Goal: Check status: Check status

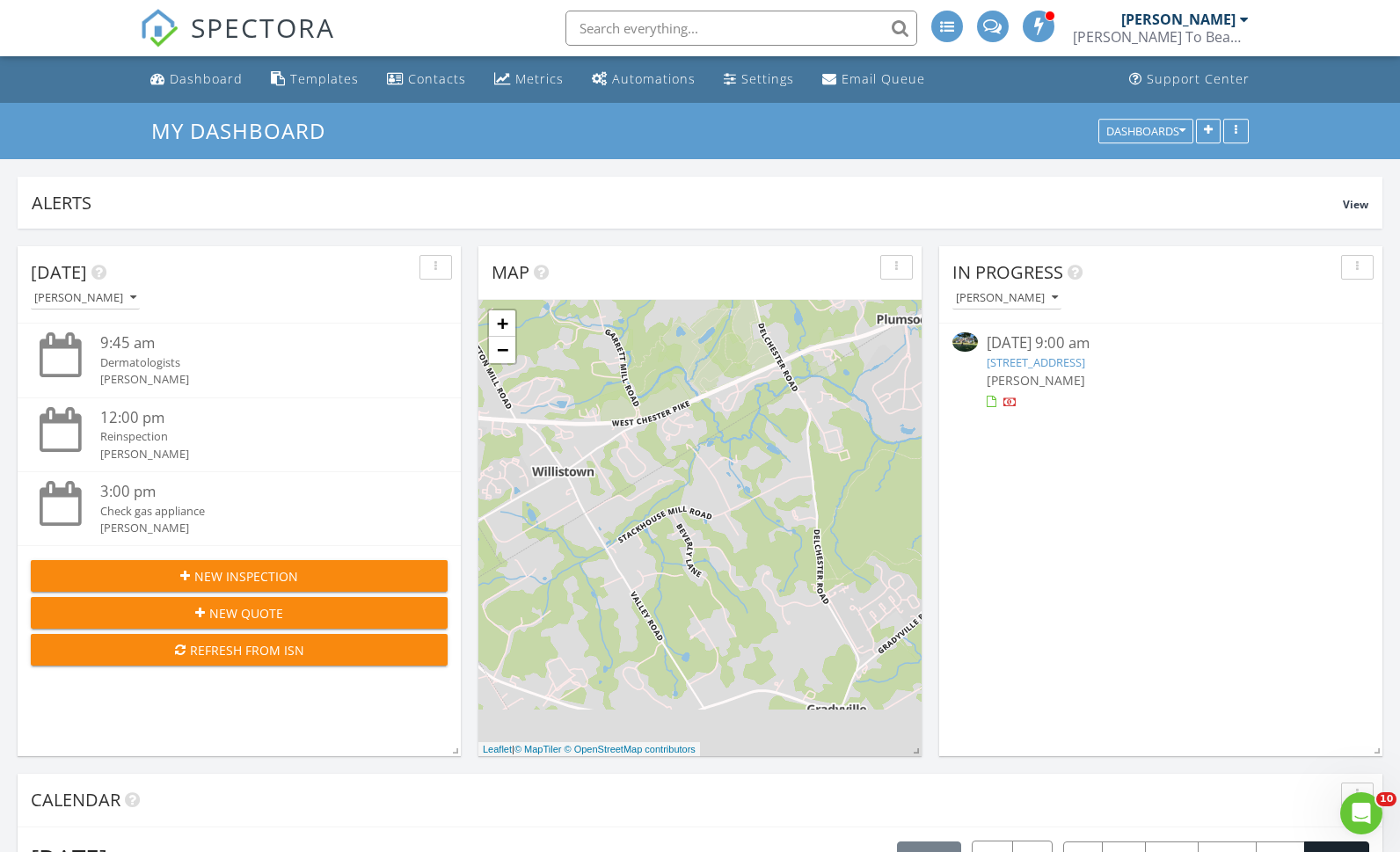
click at [1201, 29] on div "[PERSON_NAME] To Beam Inspections, LLC" at bounding box center [1160, 36] width 175 height 17
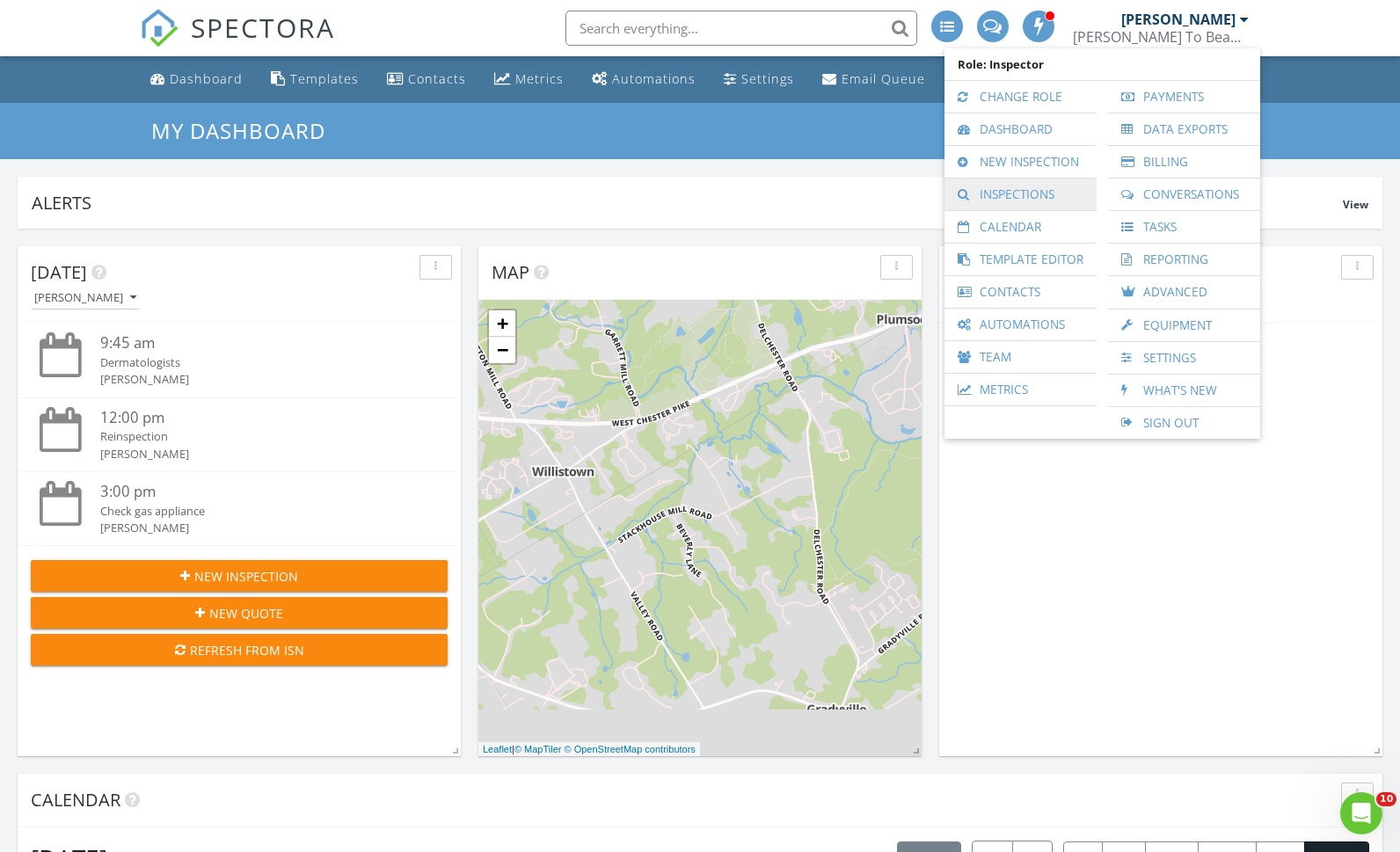
click at [1024, 191] on link "Inspections" at bounding box center [1020, 194] width 134 height 32
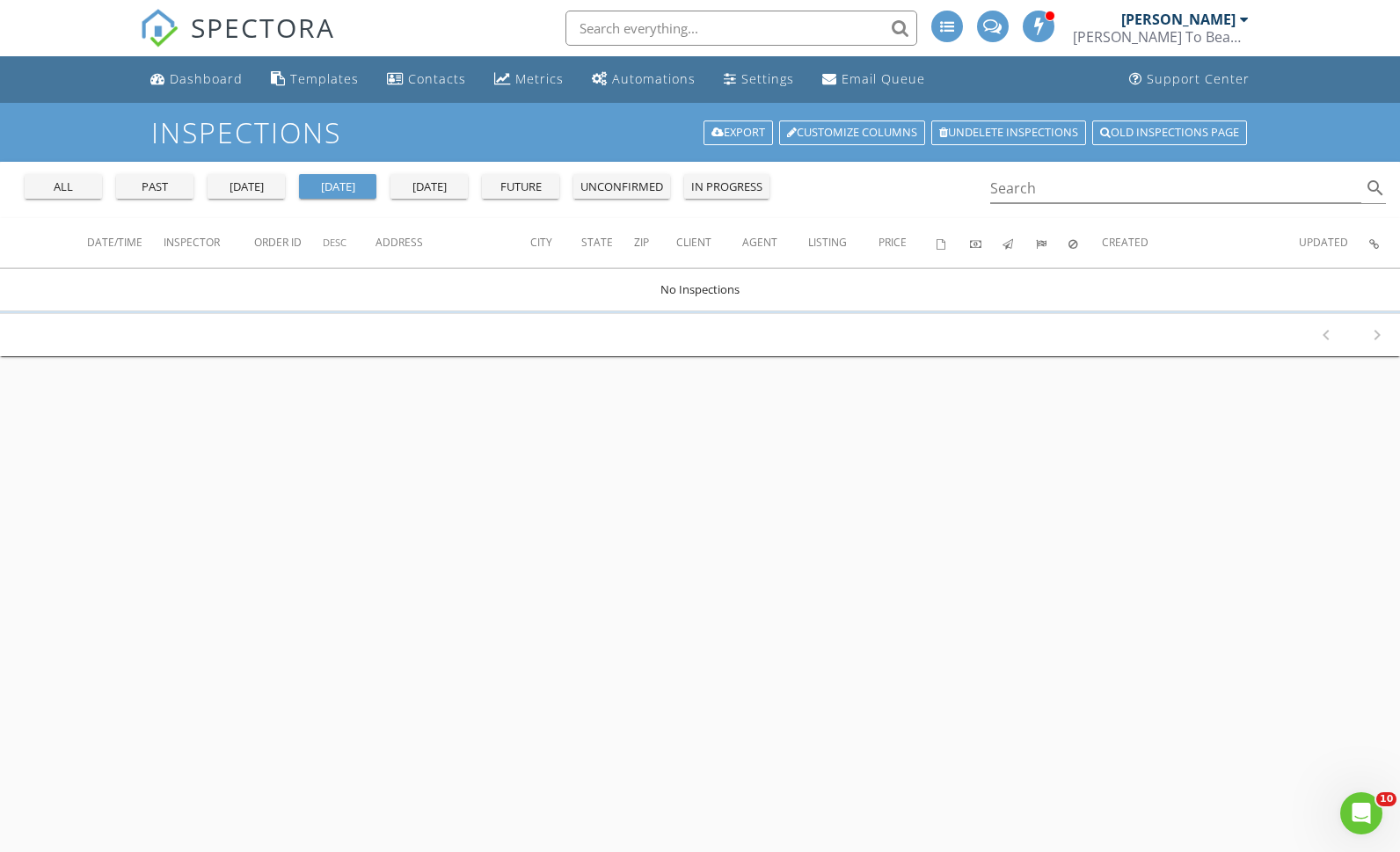
click at [89, 191] on div "all" at bounding box center [63, 187] width 63 height 17
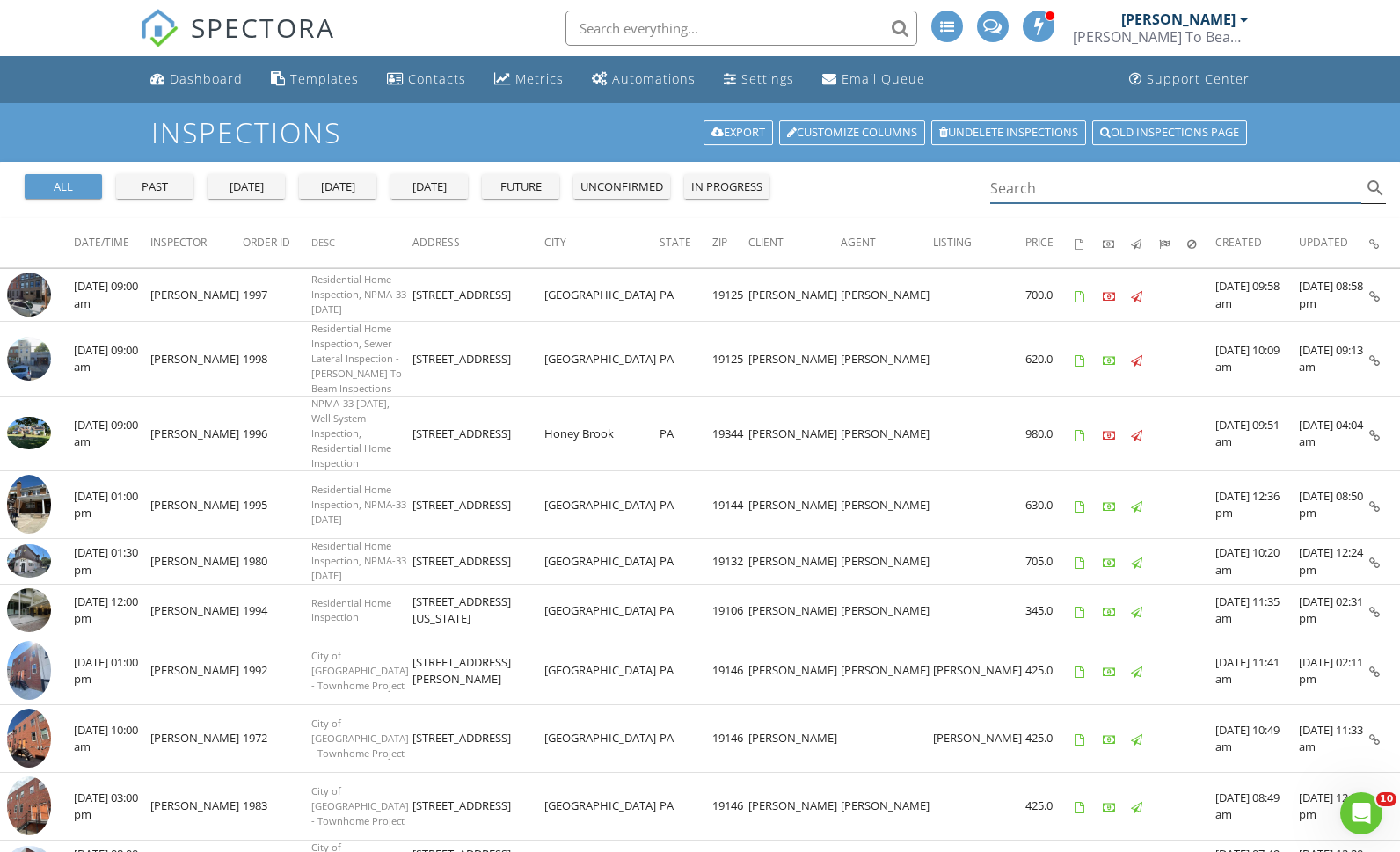
click at [1080, 189] on input "Search" at bounding box center [1176, 189] width 371 height 29
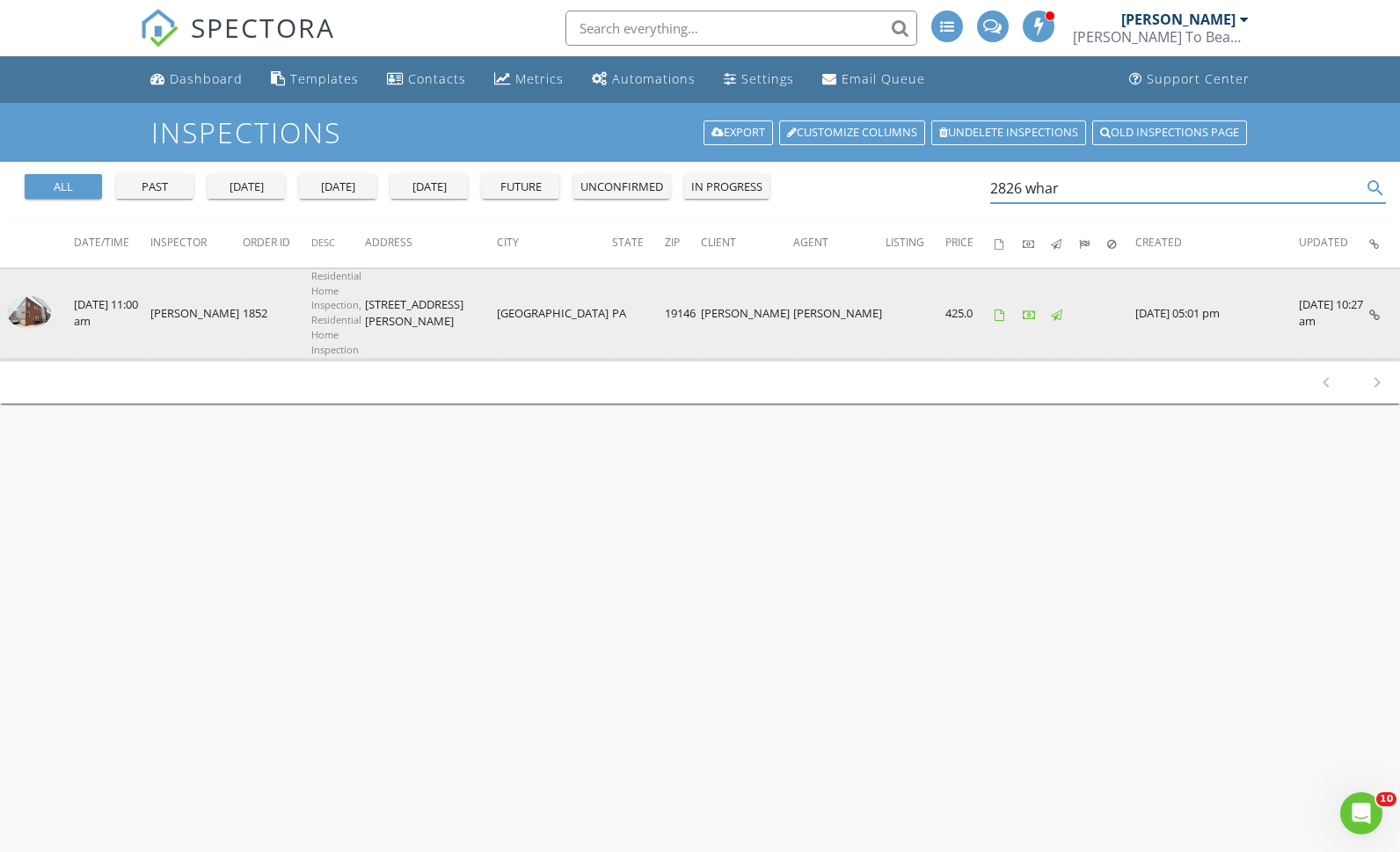
type input "2826 whar"
click at [33, 309] on img at bounding box center [29, 312] width 44 height 34
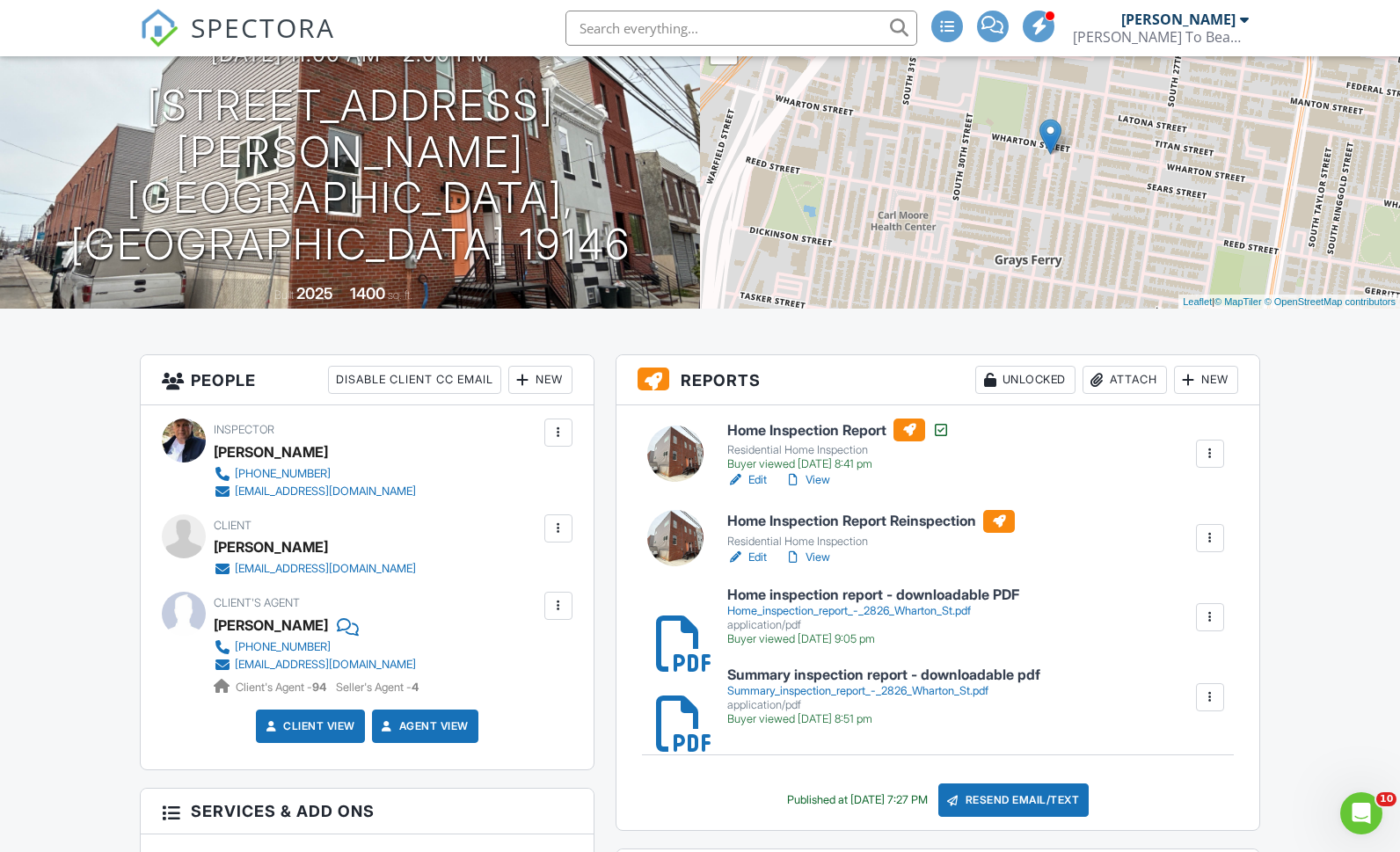
click at [838, 462] on div "Buyer viewed [DATE] 8:41 pm" at bounding box center [838, 464] width 222 height 14
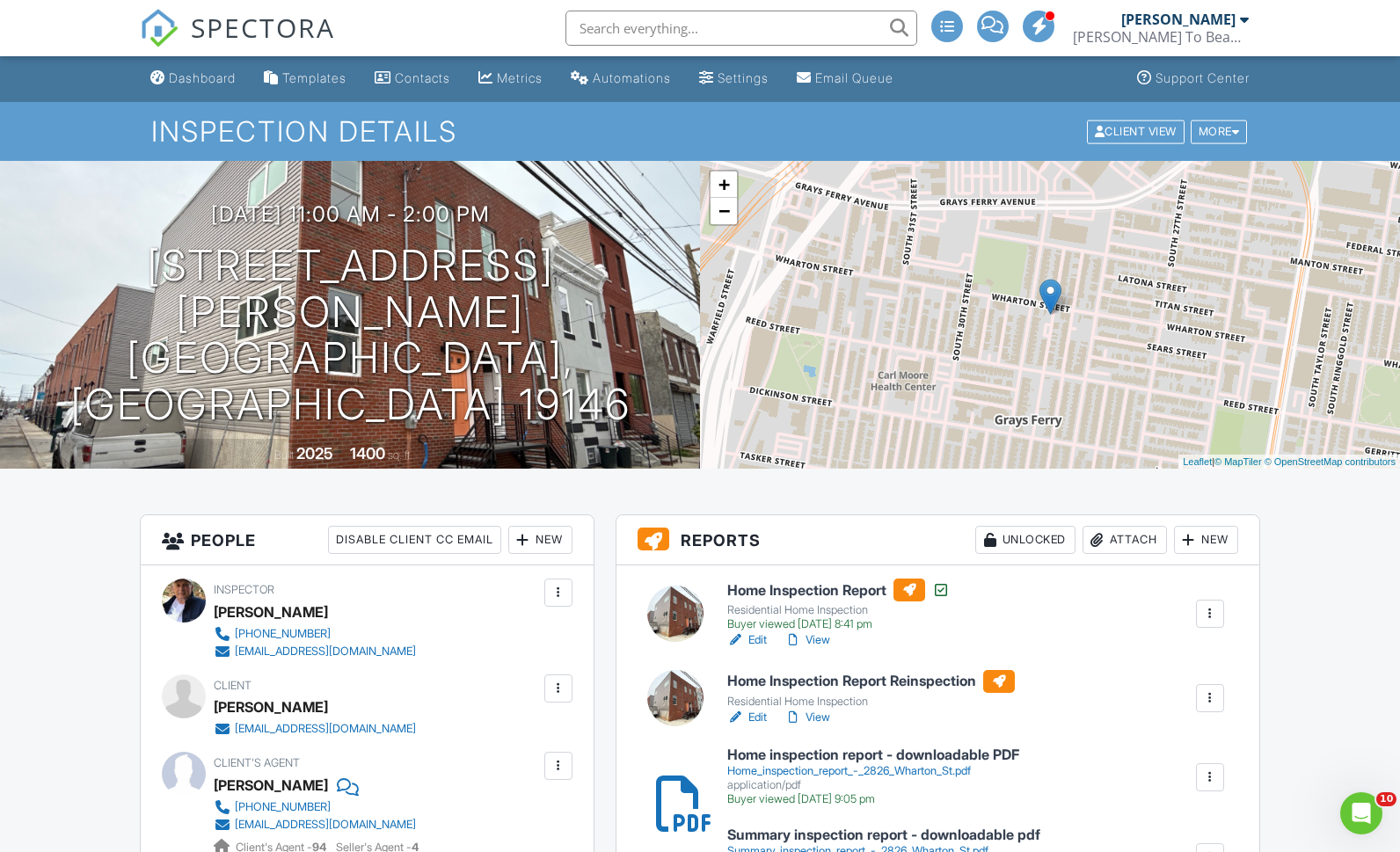
scroll to position [135, 0]
